Goal: Task Accomplishment & Management: Complete application form

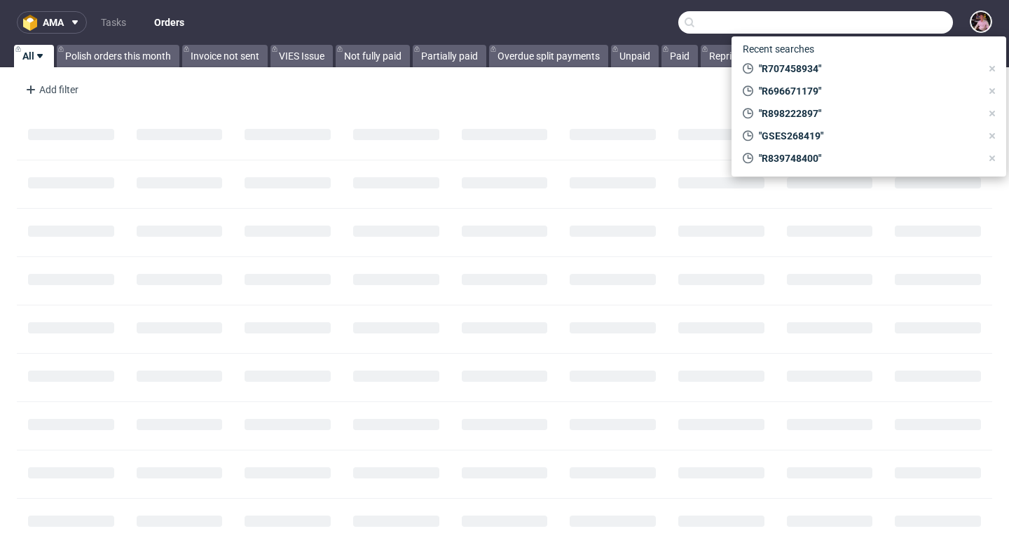
click at [911, 20] on input "text" at bounding box center [815, 22] width 275 height 22
paste input "R707458934"
type input "R707458934"
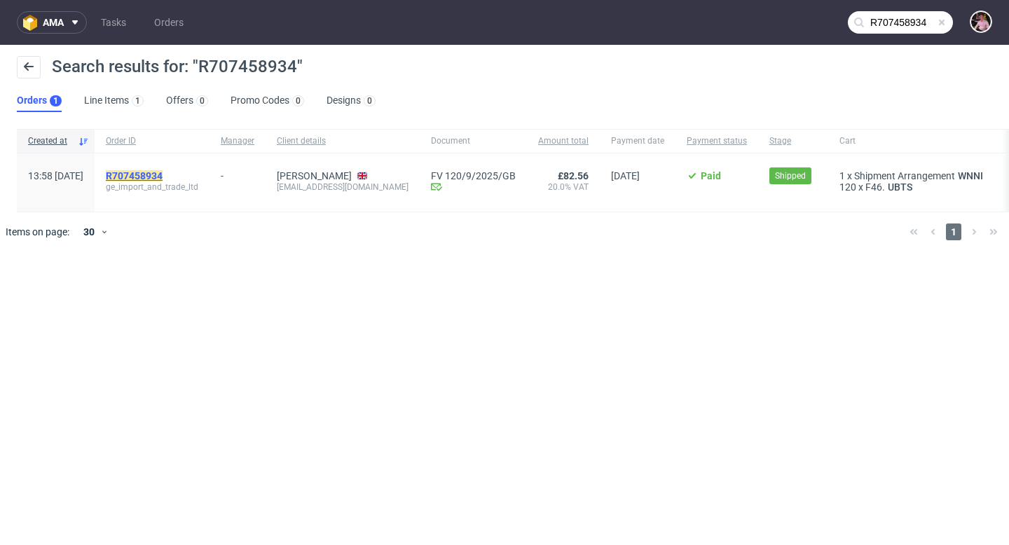
click at [163, 174] on mark "R707458934" at bounding box center [134, 175] width 57 height 11
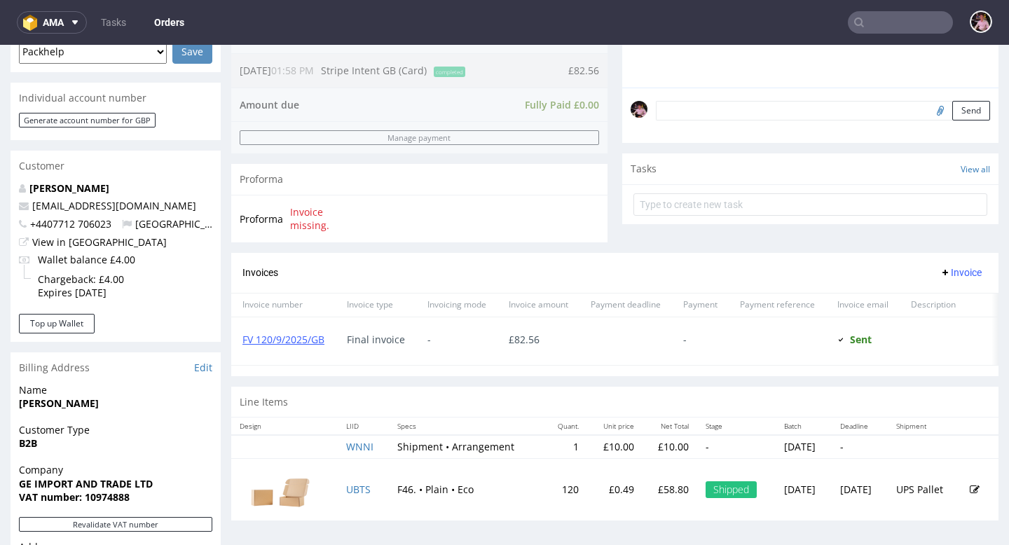
scroll to position [349, 0]
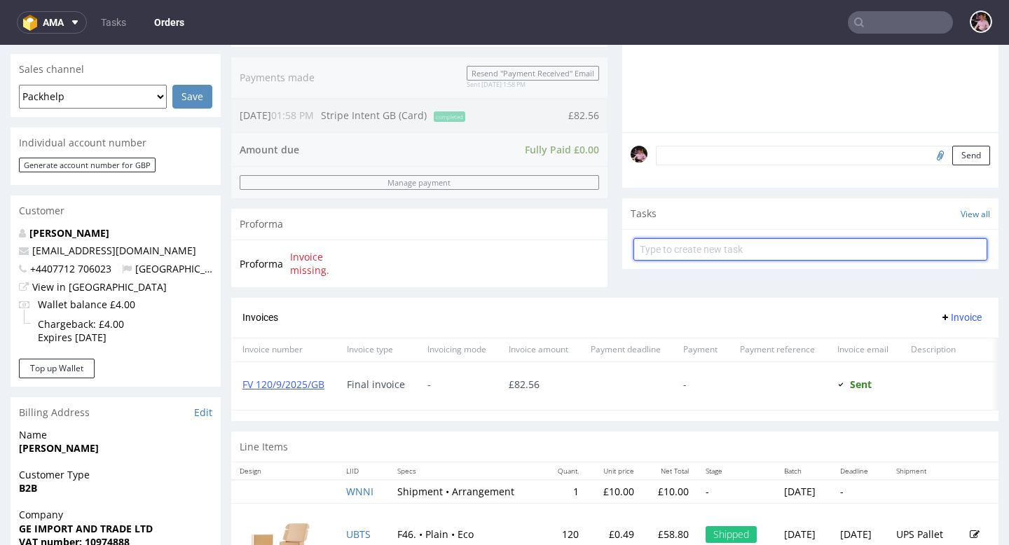
click at [696, 258] on input "text" at bounding box center [810, 249] width 354 height 22
type input "refund"
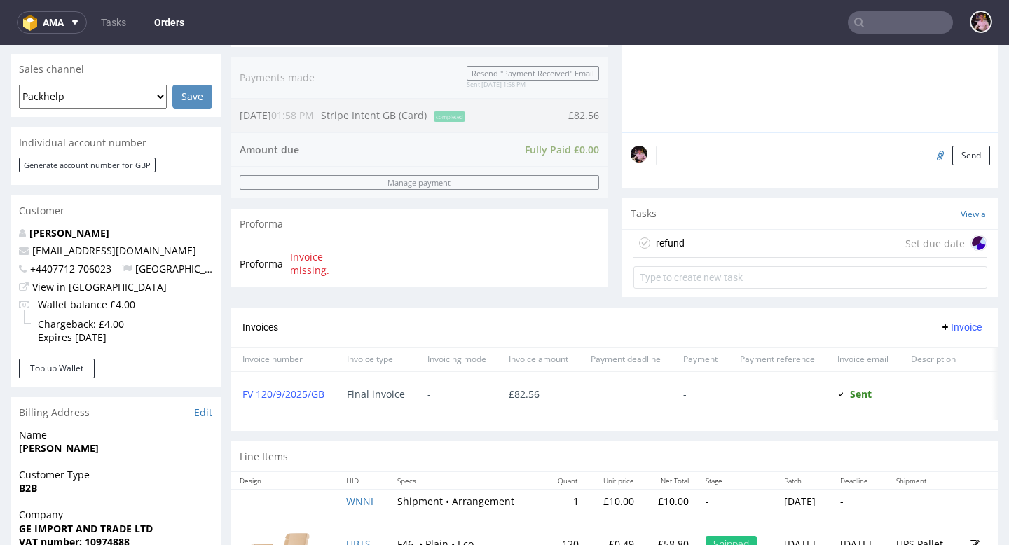
click at [733, 258] on div "refund Set due date" at bounding box center [810, 244] width 354 height 28
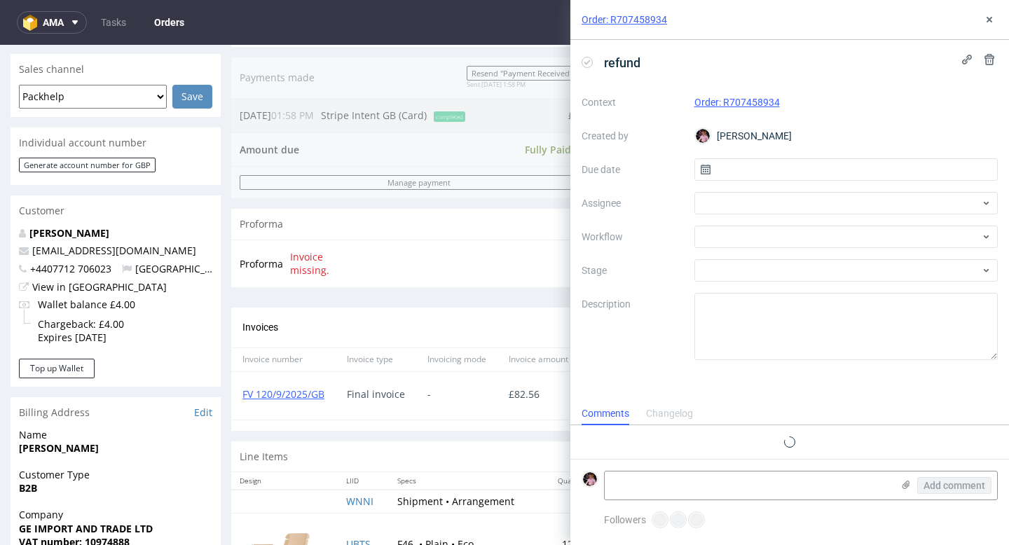
scroll to position [11, 0]
click at [724, 170] on input "text" at bounding box center [846, 169] width 304 height 22
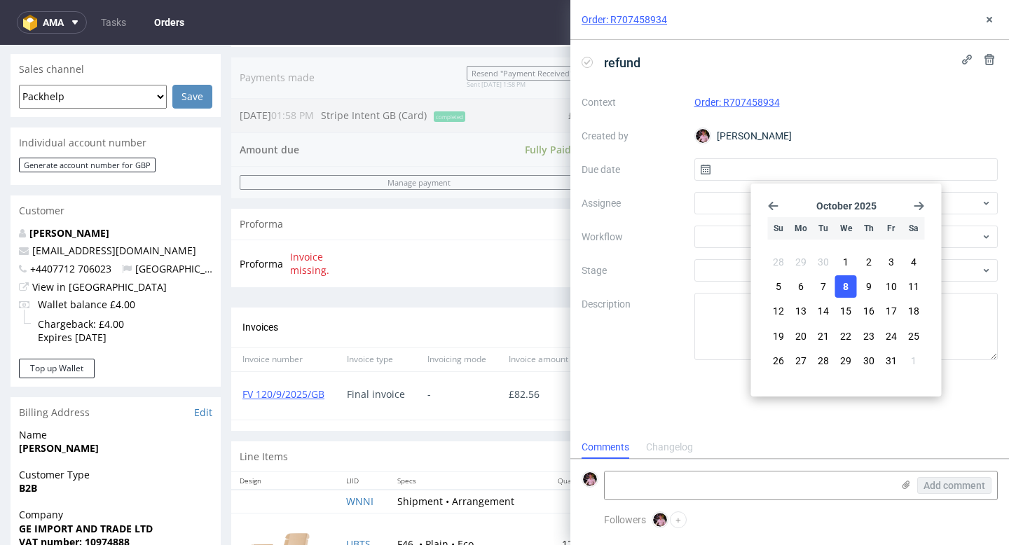
click at [847, 282] on span "8" at bounding box center [846, 286] width 6 height 14
type input "[DATE]"
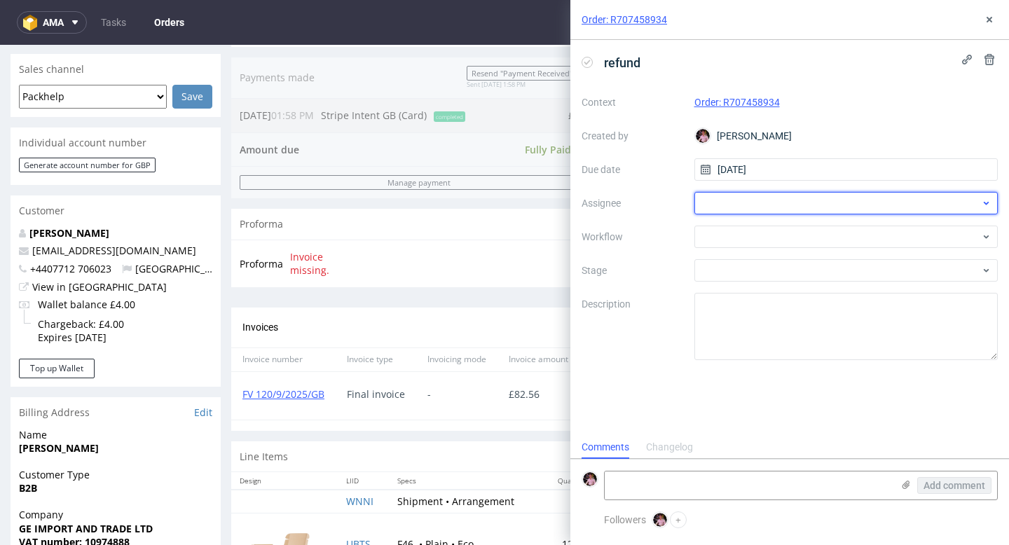
click at [761, 206] on div at bounding box center [846, 203] width 304 height 22
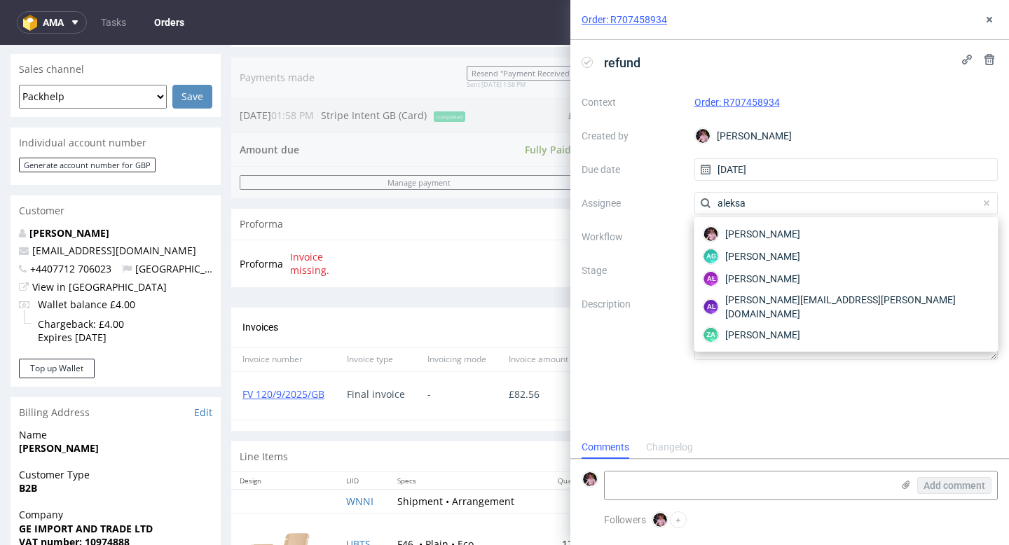
type input "aleksan"
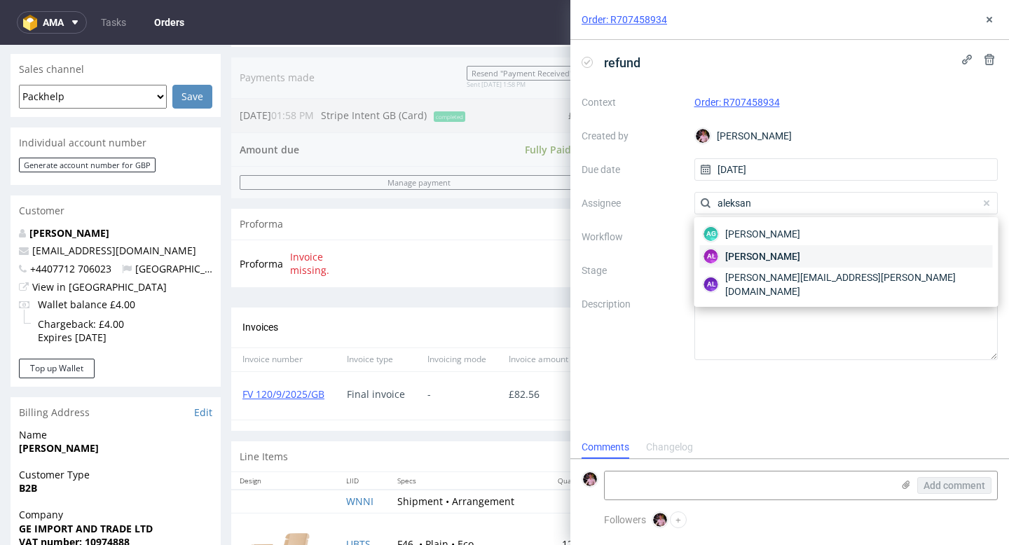
click at [775, 250] on span "[PERSON_NAME]" at bounding box center [762, 256] width 75 height 14
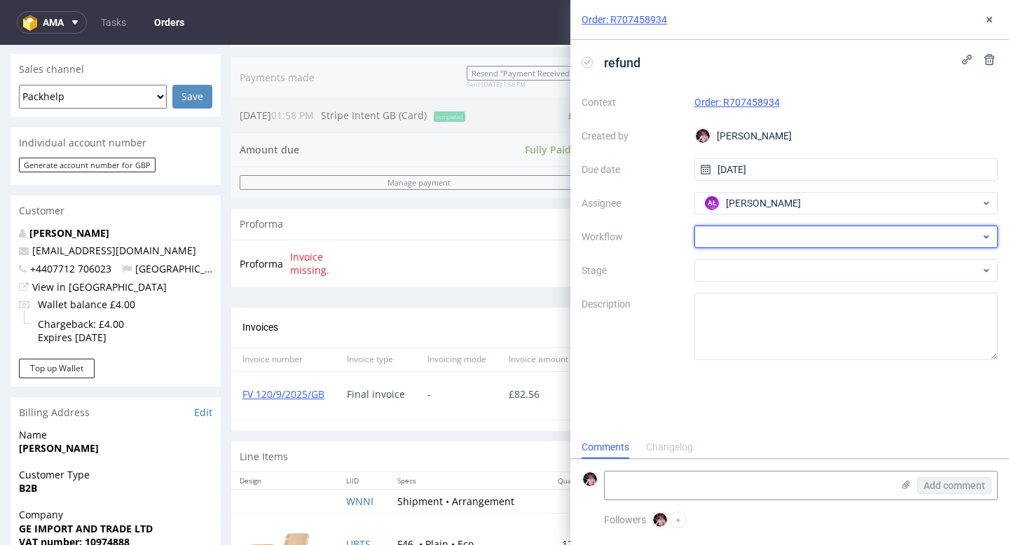
click at [758, 238] on div at bounding box center [846, 237] width 304 height 22
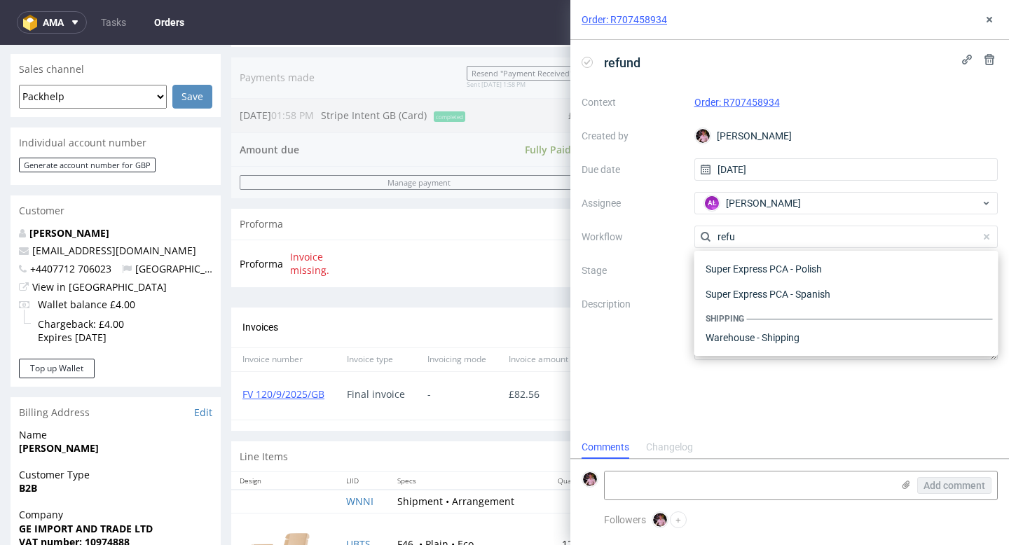
scroll to position [76, 0]
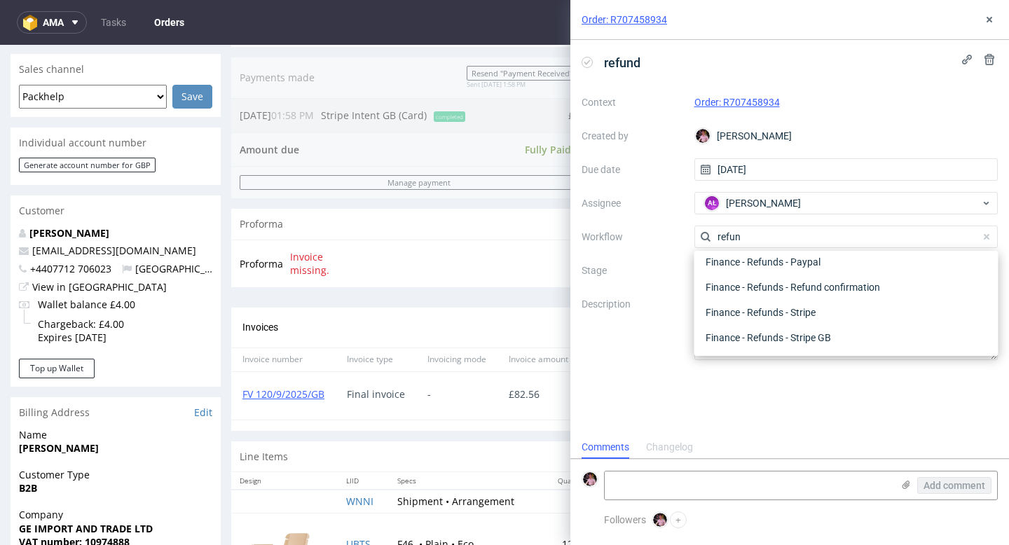
type input "refund"
click at [776, 333] on div "Finance - Refunds - Stripe GB" at bounding box center [846, 337] width 293 height 25
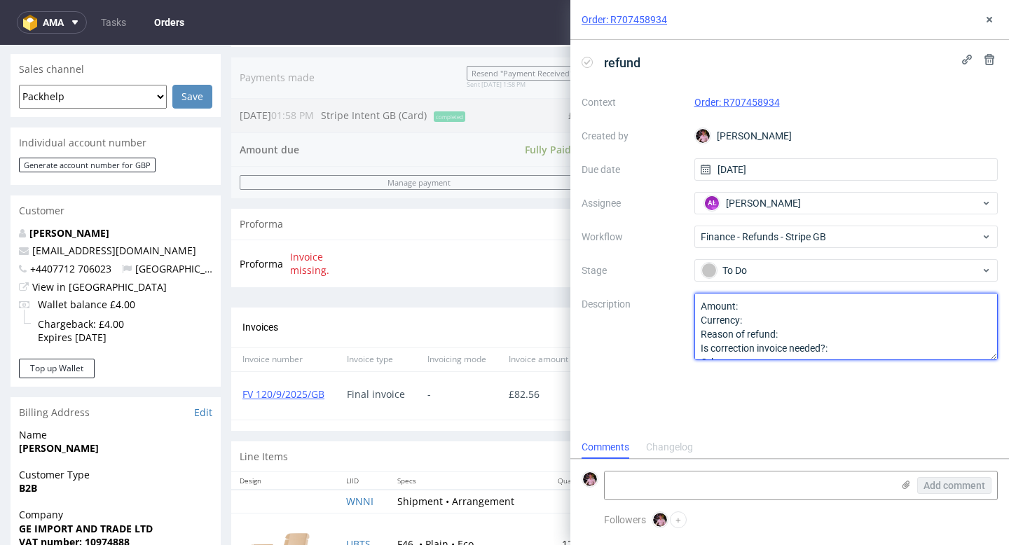
click at [766, 299] on textarea "Amount: Currency: Reason of refund: Is correction invoice needed?: Other:" at bounding box center [846, 326] width 304 height 67
click at [759, 306] on textarea "Amount: Currency: Reason of refund: Is correction invoice needed?: Other:" at bounding box center [846, 326] width 304 height 67
type textarea "Amount: caly order Currency: Reason of refund: Is correction invoice needed?: O…"
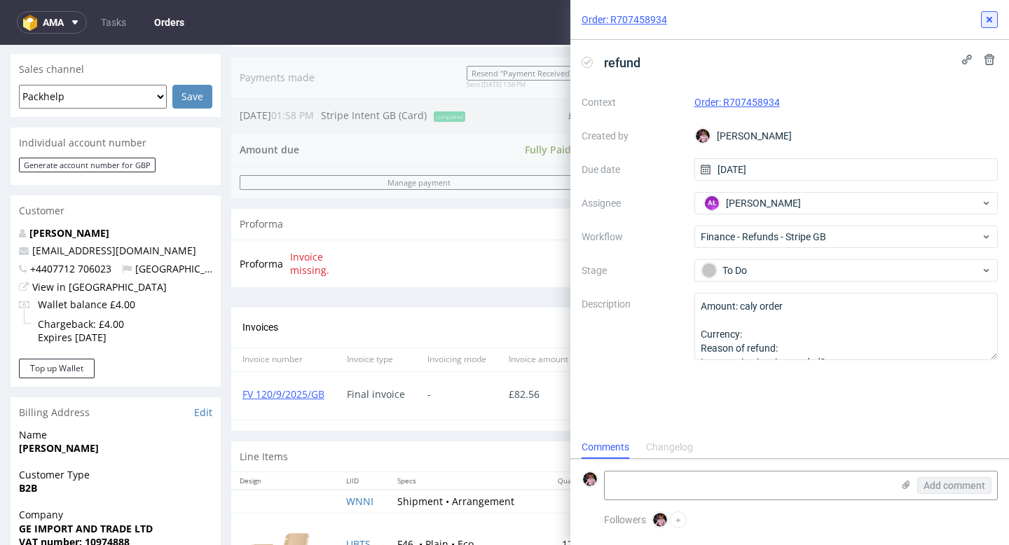
click at [993, 19] on icon at bounding box center [988, 19] width 11 height 11
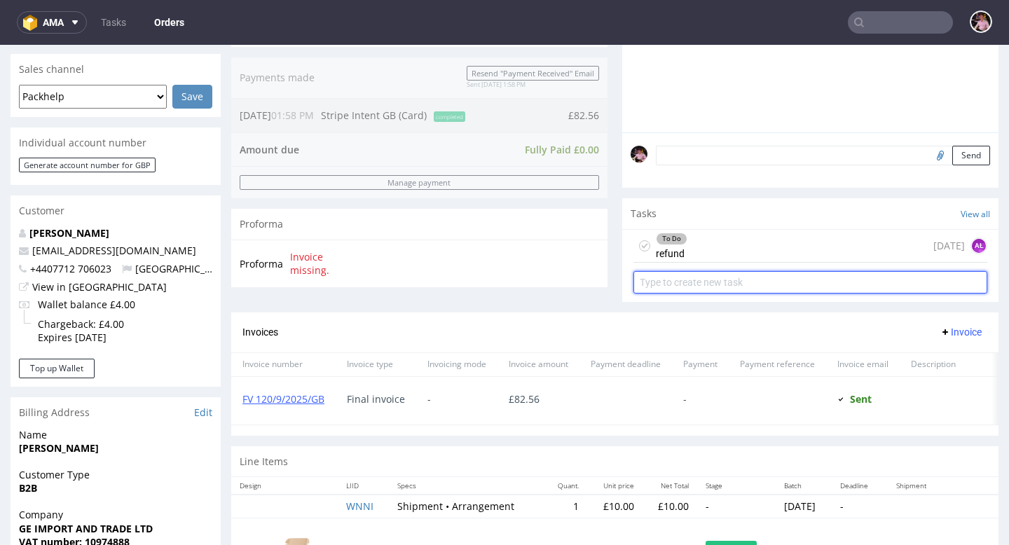
click at [777, 293] on input "text" at bounding box center [810, 282] width 354 height 22
type input "correction invoice"
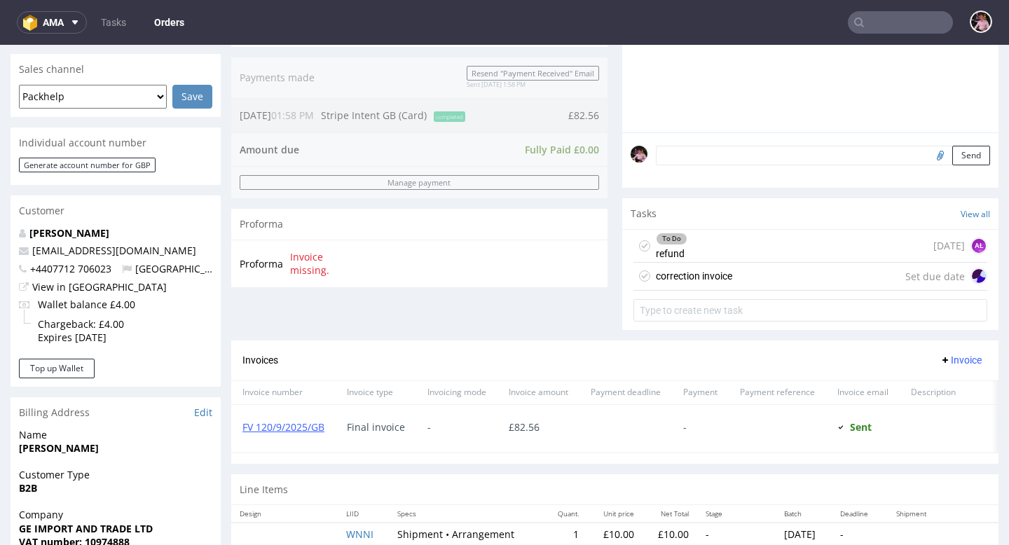
click at [789, 291] on div "correction invoice Set due date" at bounding box center [810, 277] width 354 height 28
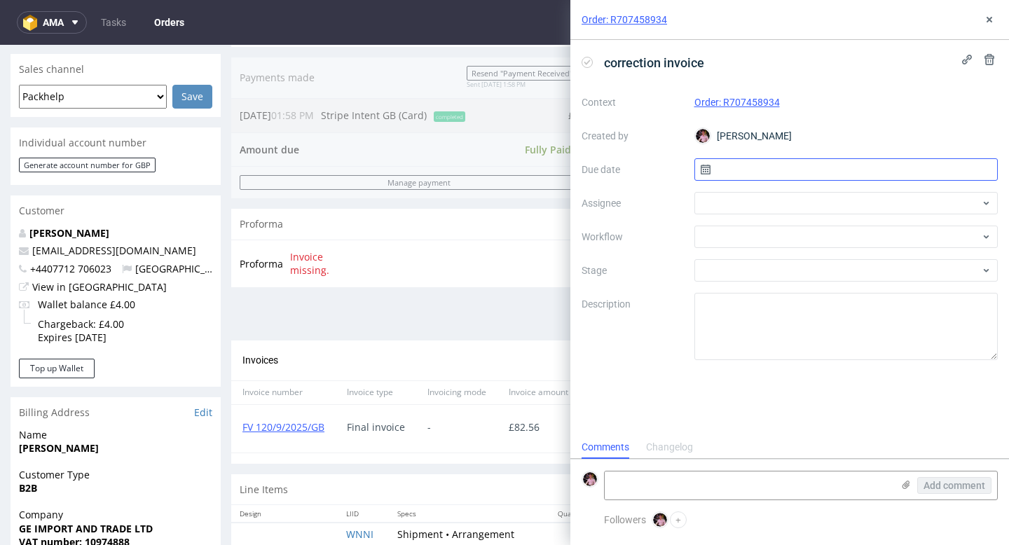
scroll to position [11, 0]
click at [792, 163] on input "text" at bounding box center [846, 169] width 304 height 22
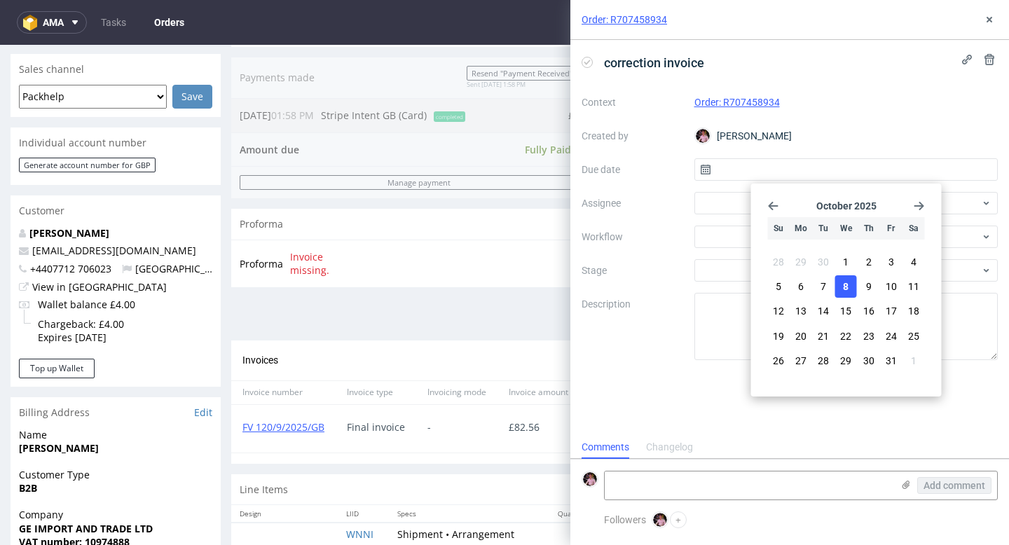
click at [838, 288] on button "8" at bounding box center [846, 286] width 22 height 22
type input "[DATE]"
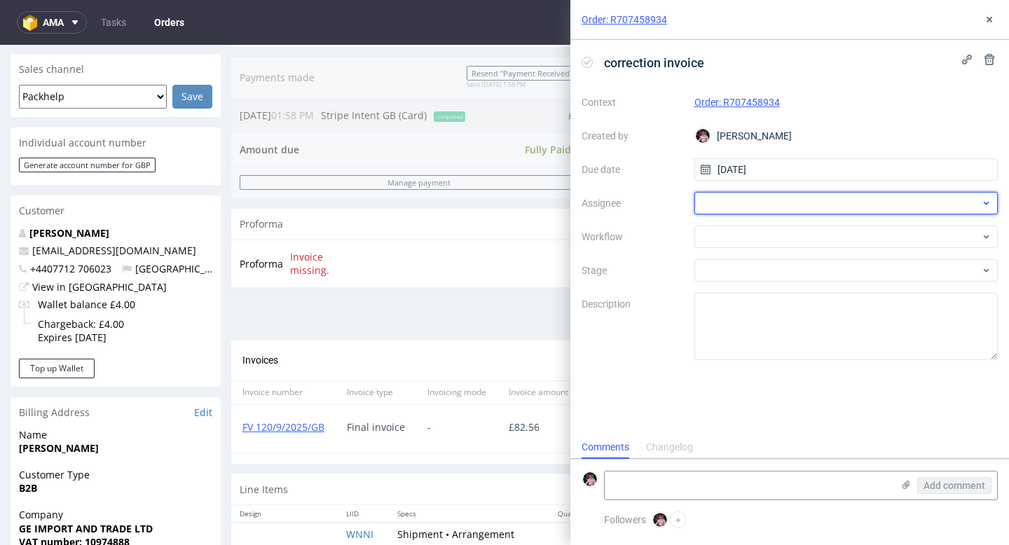
click at [755, 198] on div at bounding box center [846, 203] width 304 height 22
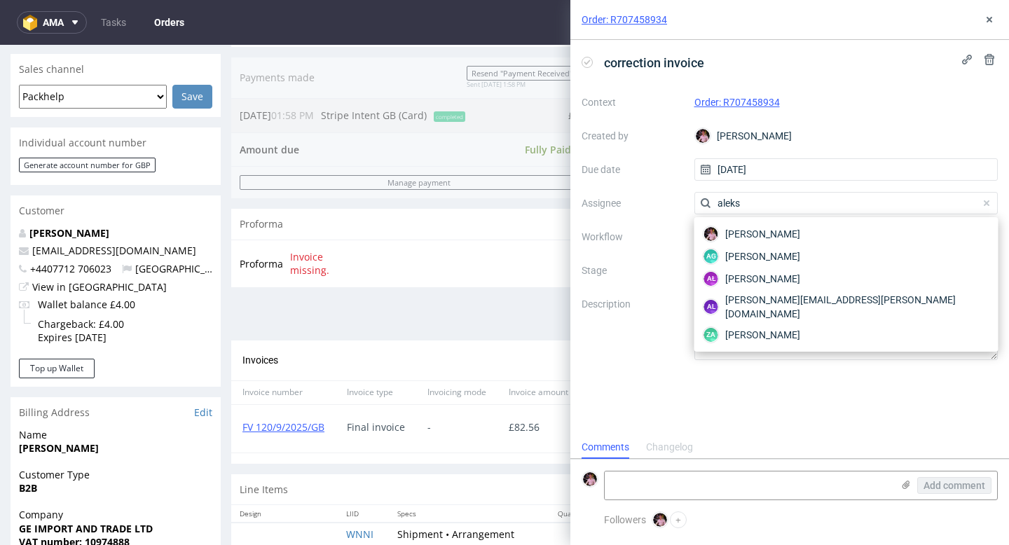
type input "aleksa"
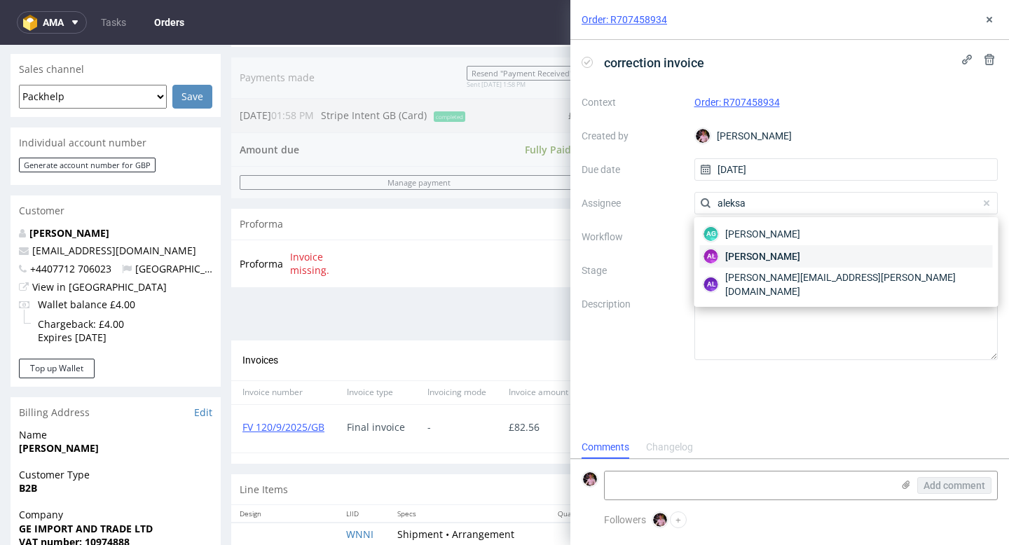
click at [787, 258] on span "[PERSON_NAME]" at bounding box center [762, 256] width 75 height 14
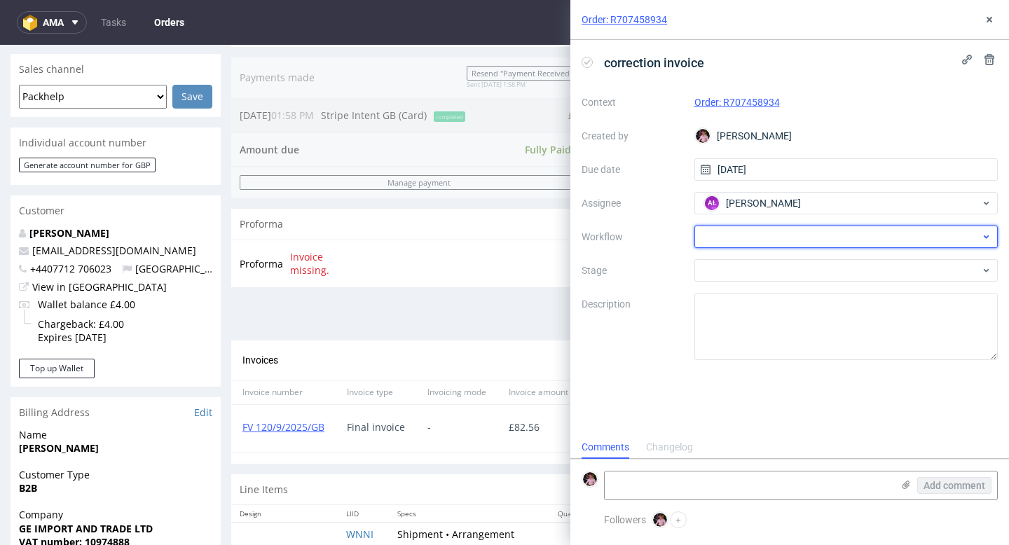
click at [761, 237] on div at bounding box center [846, 237] width 304 height 22
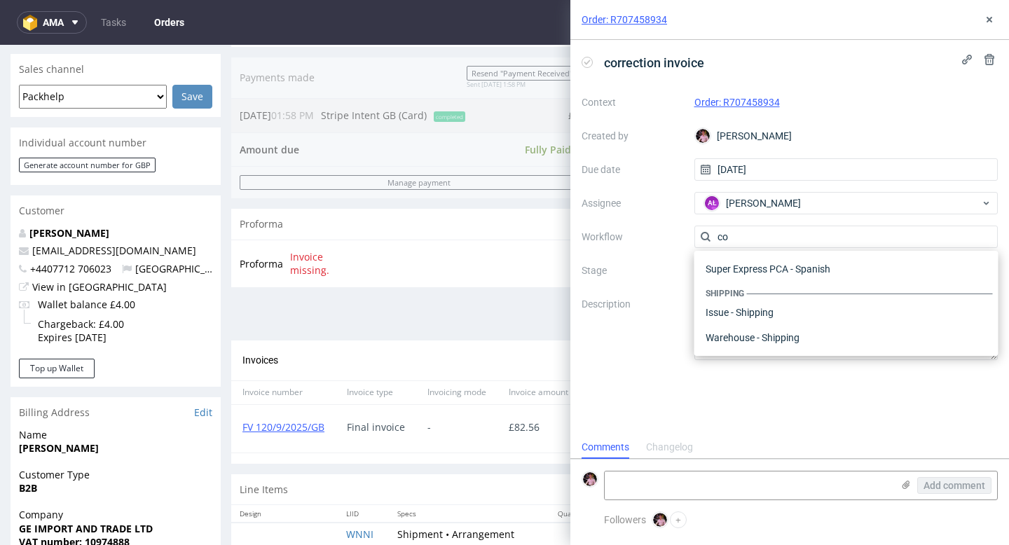
scroll to position [0, 0]
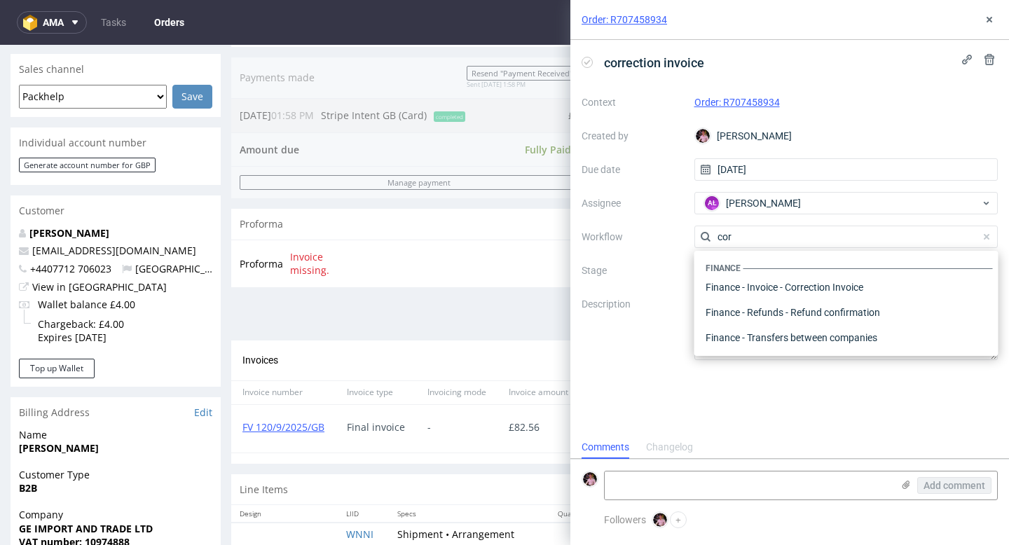
type input "corr"
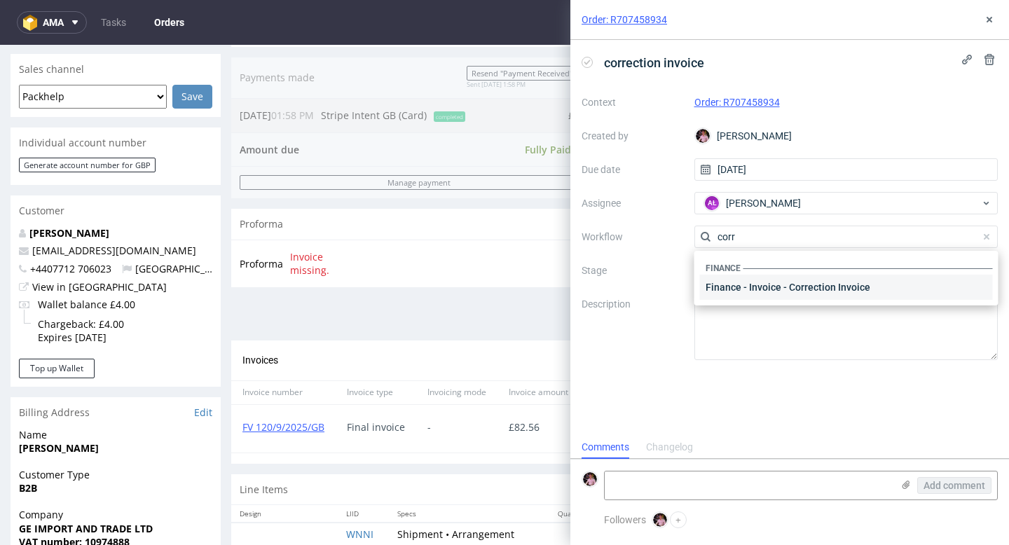
click at [785, 286] on div "Finance - Invoice - Correction Invoice" at bounding box center [846, 287] width 293 height 25
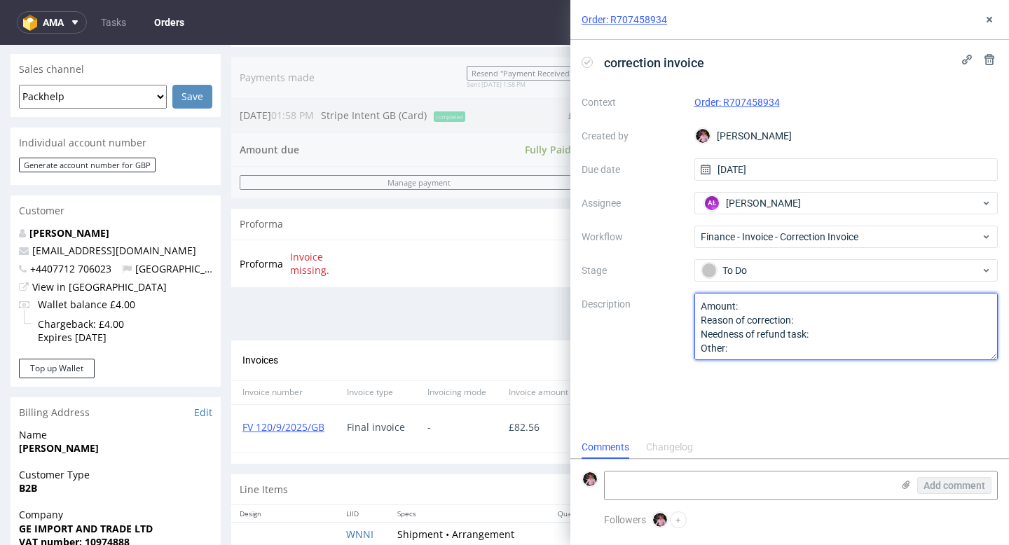
click at [771, 296] on textarea "Amount: Reason of correction: Needness of refund task: Other:" at bounding box center [846, 326] width 304 height 67
click at [764, 303] on textarea "Amount: Reason of correction: Needness of refund task: Other:" at bounding box center [846, 326] width 304 height 67
type textarea "Amount: jak w refundzie dziękuję :) Reason of correction: Needness of refund ta…"
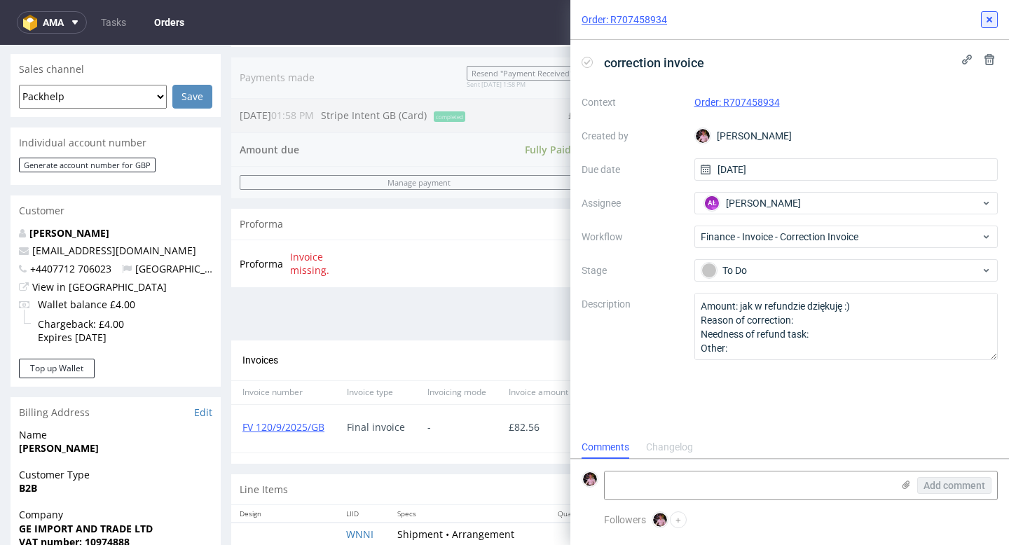
click at [988, 22] on icon at bounding box center [988, 19] width 11 height 11
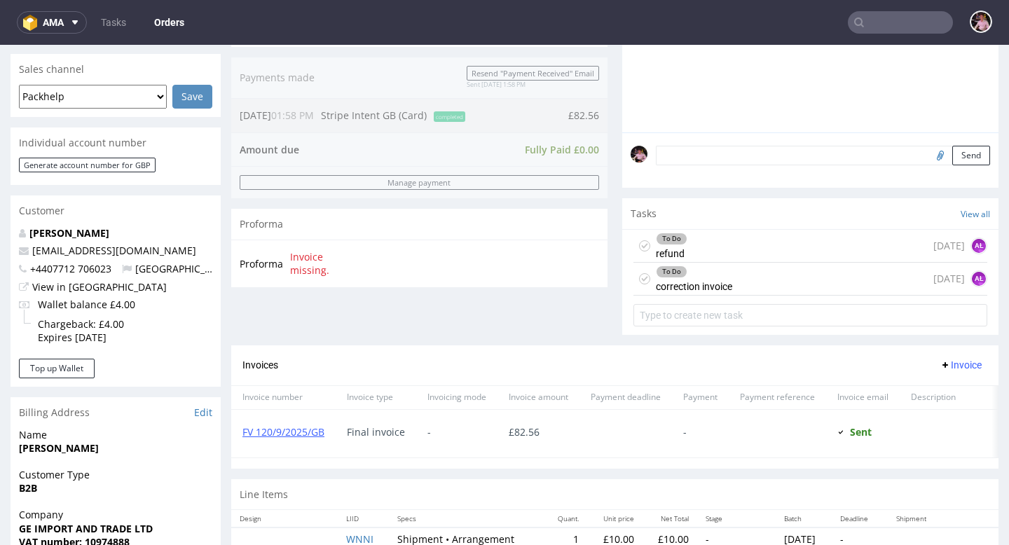
click at [769, 262] on div "To Do refund [DATE] AŁ" at bounding box center [810, 246] width 354 height 33
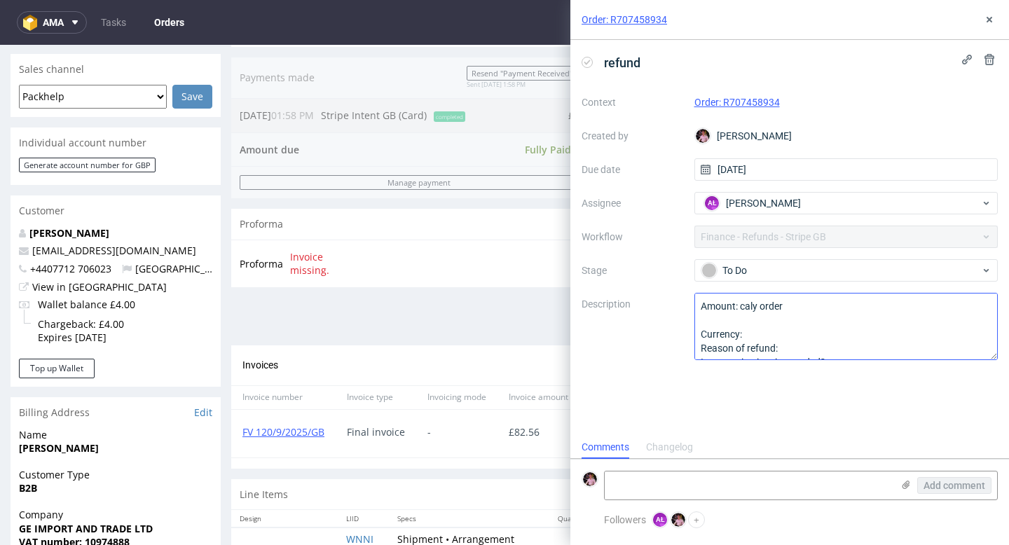
scroll to position [29, 0]
click at [789, 318] on textarea "Amount: caly order Currency: Reason of refund: Is correction invoice needed?: O…" at bounding box center [846, 326] width 304 height 67
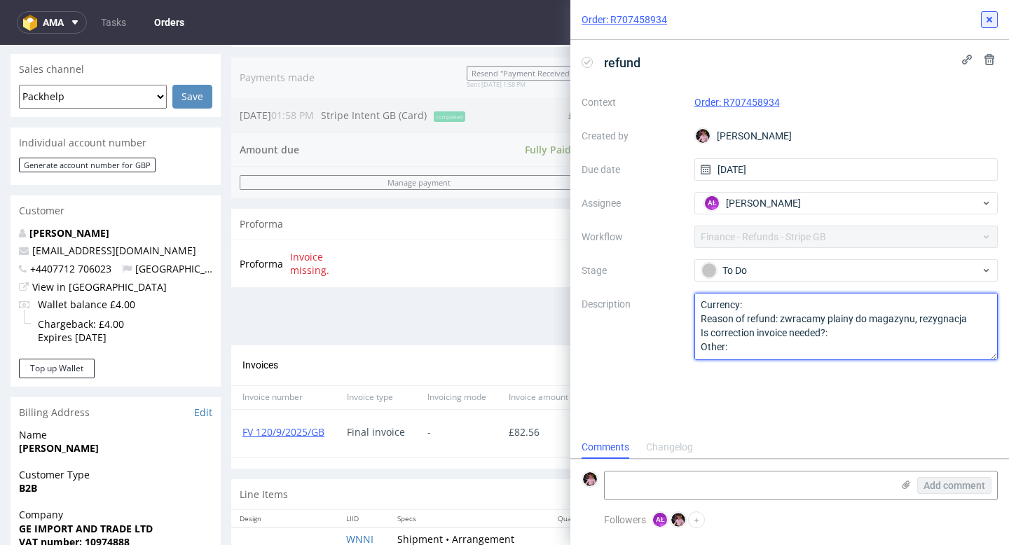
type textarea "Amount: caly order Currency: Reason of refund: zwracamy plainy do magazynu, rez…"
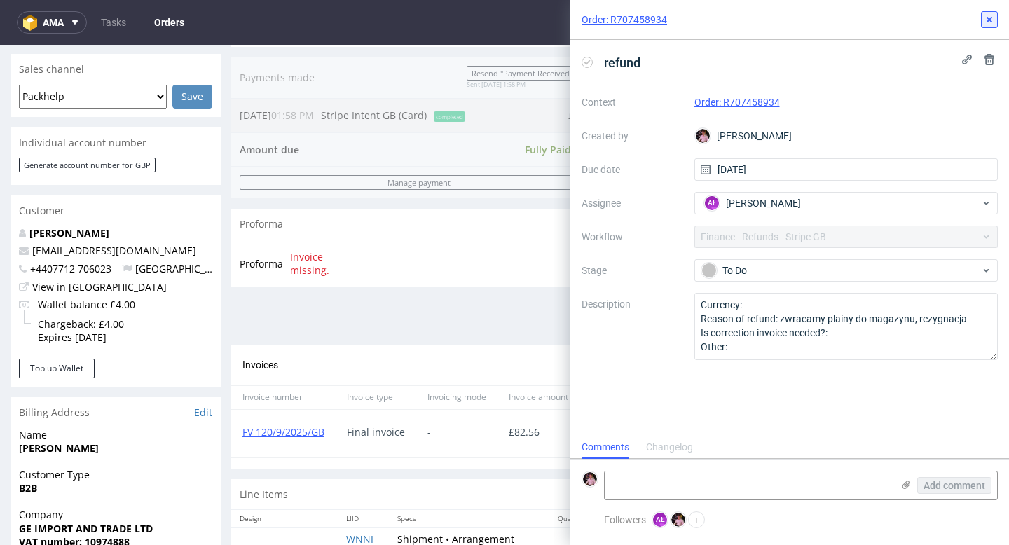
click at [987, 18] on icon at bounding box center [988, 19] width 11 height 11
